Goal: Contribute content: Add original content to the website for others to see

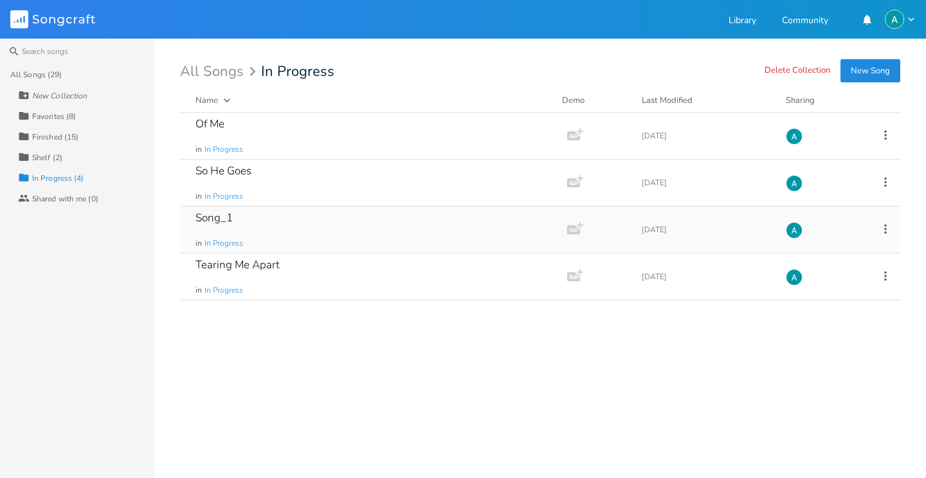
click at [315, 235] on div "Song_1 in In Progress" at bounding box center [371, 229] width 351 height 46
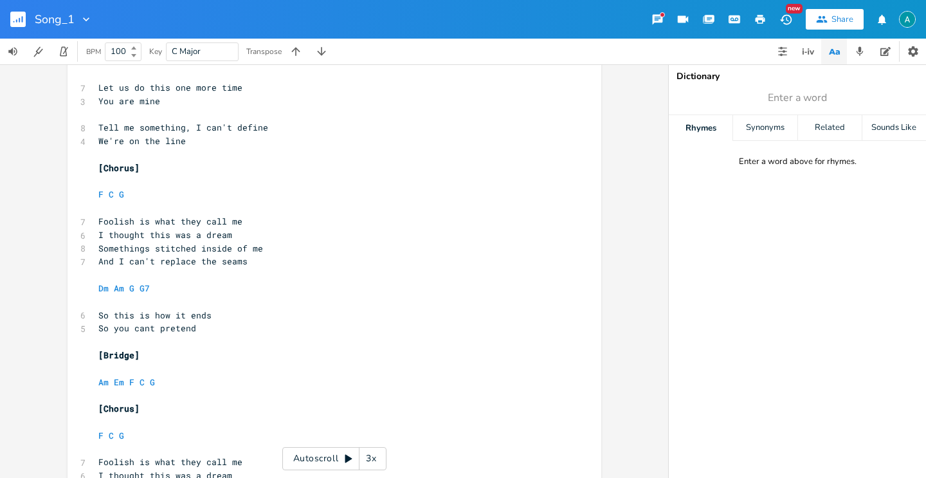
scroll to position [938, 0]
click at [854, 50] on icon "button" at bounding box center [860, 52] width 12 height 12
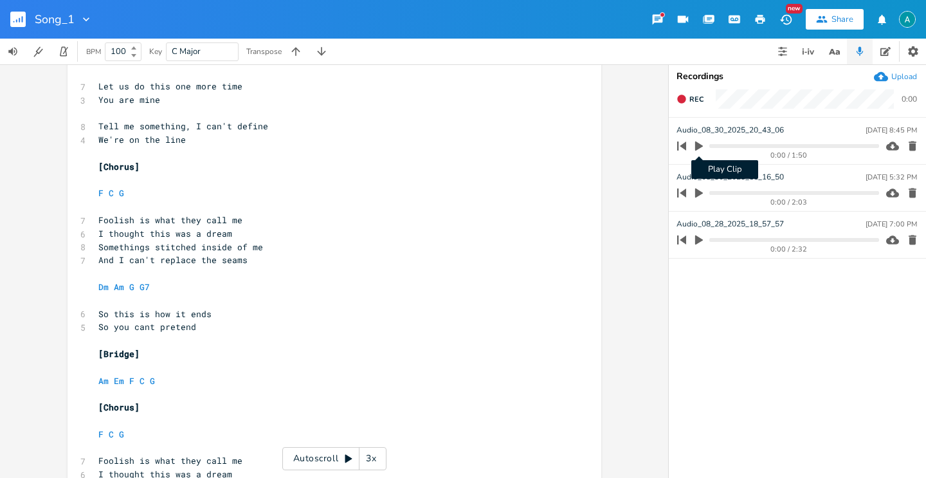
click at [698, 151] on icon "button" at bounding box center [699, 146] width 12 height 12
click at [284, 380] on pre "Am Em F C G" at bounding box center [328, 381] width 464 height 14
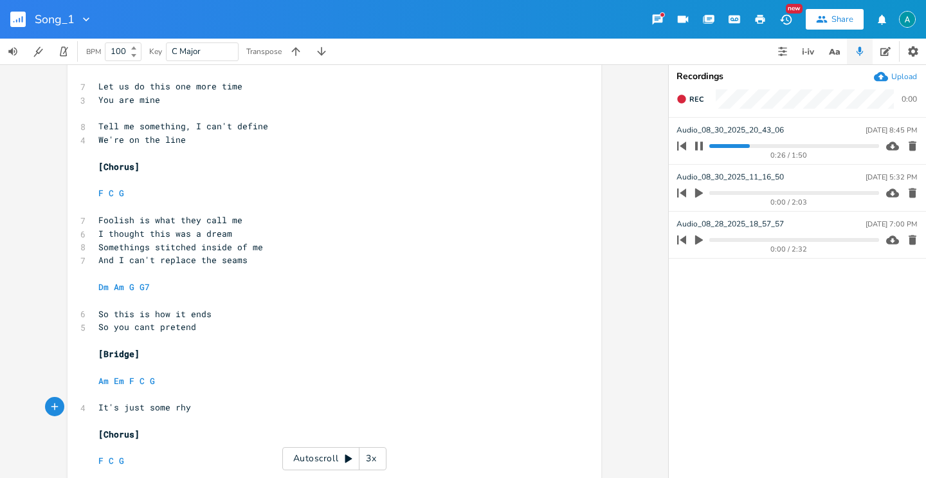
type textarea "It's just some rhyh"
type textarea "thm in"
type textarea "In my heart"
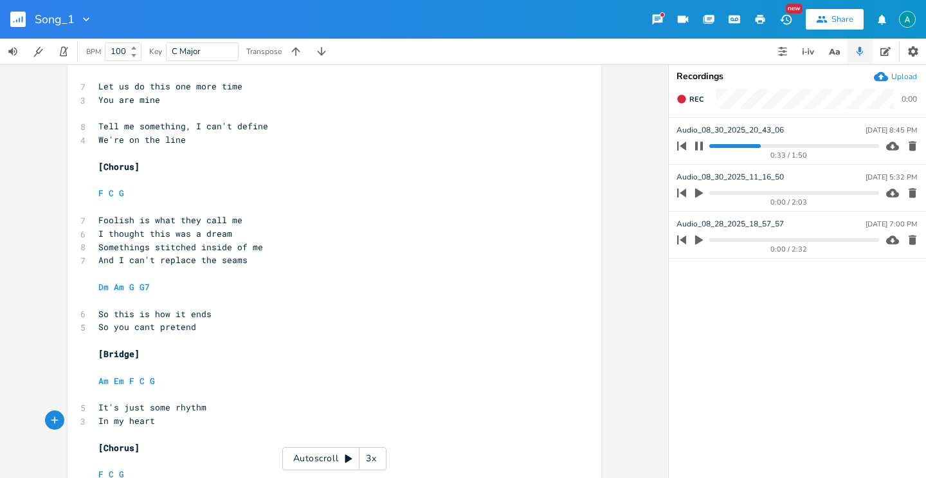
click at [706, 147] on button "button" at bounding box center [699, 146] width 17 height 21
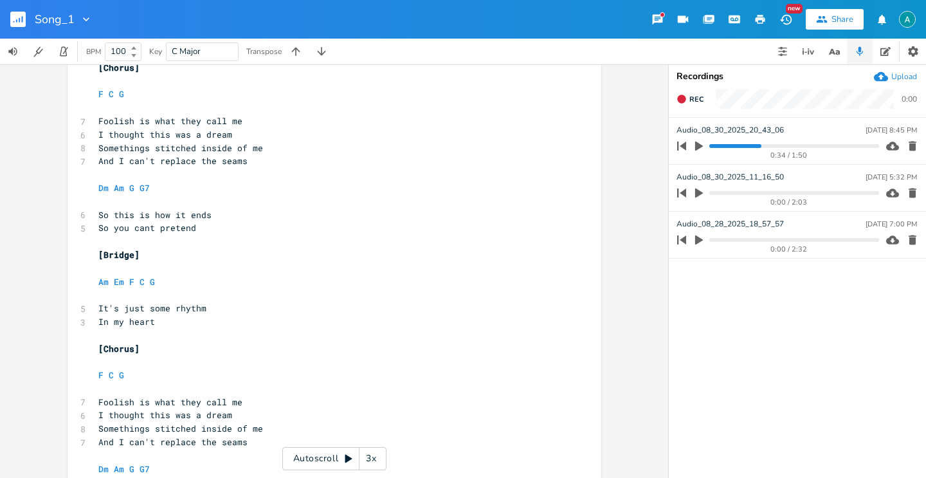
scroll to position [1037, 0]
click at [172, 217] on span "So this is how it ends" at bounding box center [154, 216] width 113 height 12
type textarea "it"
click at [172, 217] on span "So this is how it ends" at bounding box center [154, 216] width 113 height 12
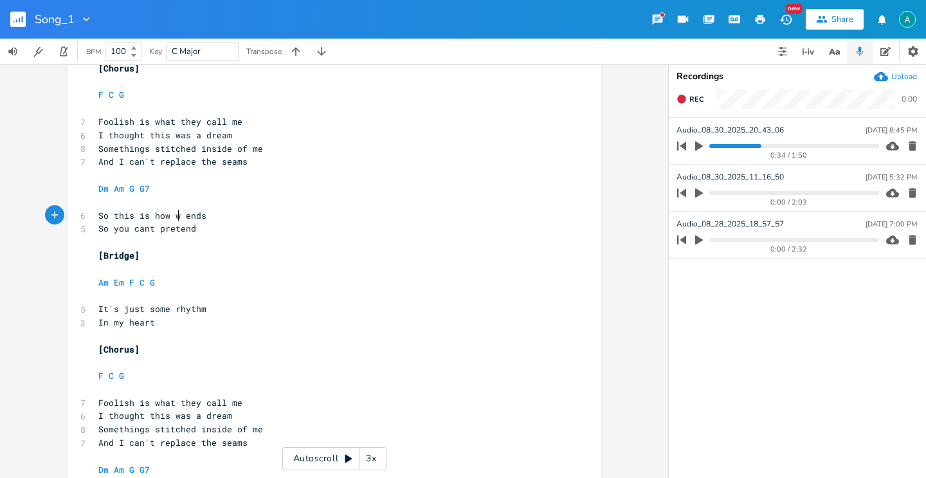
type textarea "we"
click at [219, 216] on pre "So this is how we ends" at bounding box center [328, 216] width 464 height 14
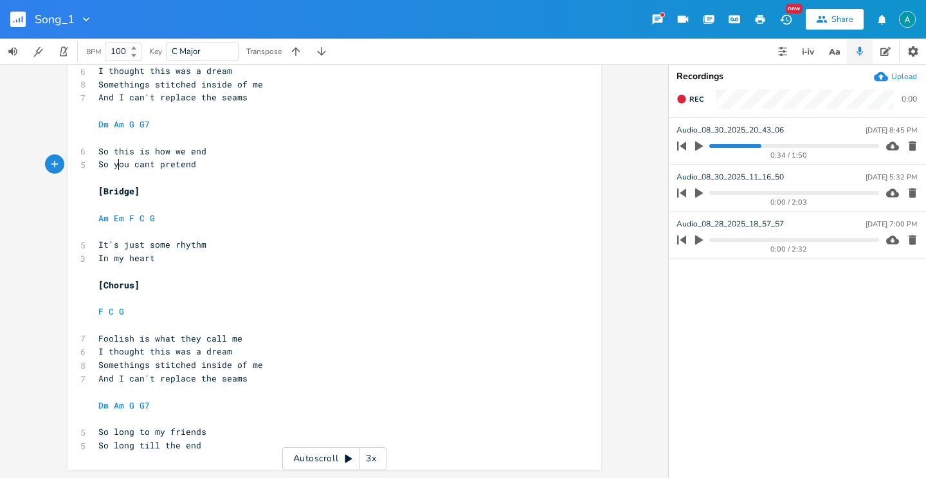
click at [112, 171] on pre "​" at bounding box center [328, 178] width 464 height 14
click at [115, 171] on pre "​" at bounding box center [328, 178] width 464 height 14
type textarea "I"
click at [99, 167] on span "So I cant pretend" at bounding box center [141, 164] width 87 height 12
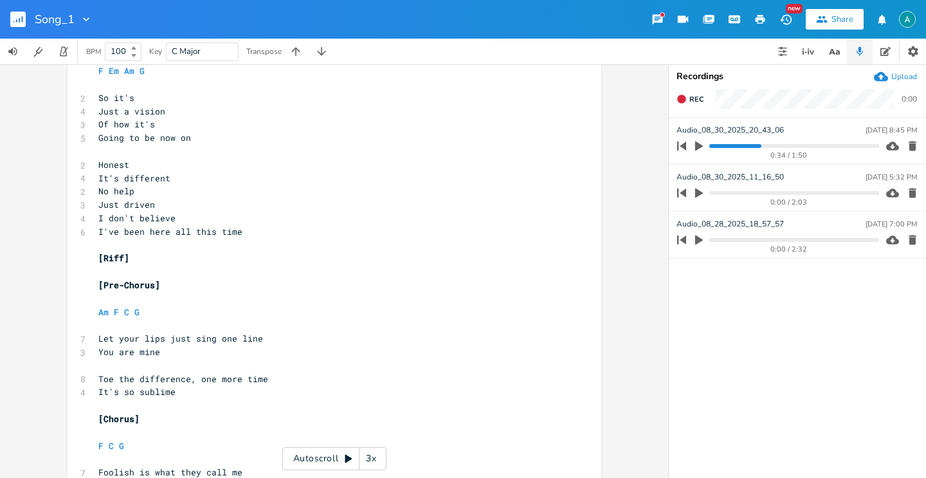
scroll to position [0, 0]
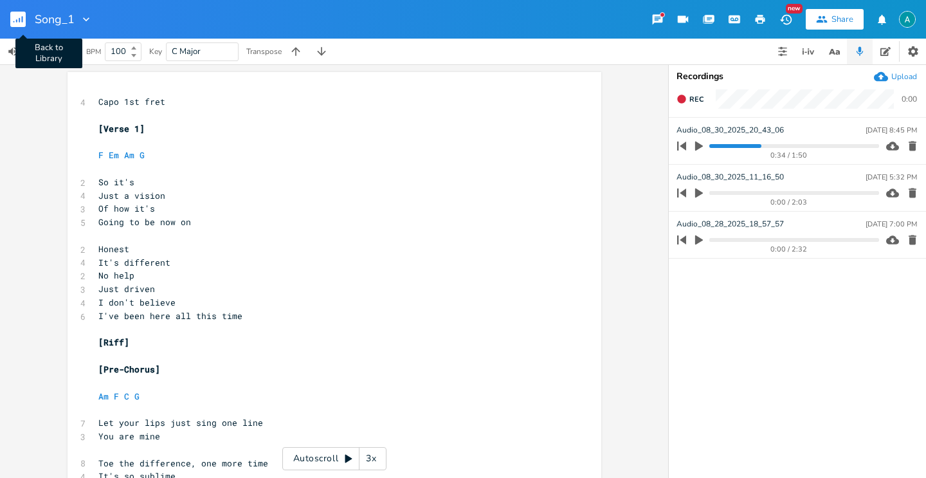
click at [18, 15] on rect "button" at bounding box center [17, 19] width 15 height 15
